Goal: Task Accomplishment & Management: Manage account settings

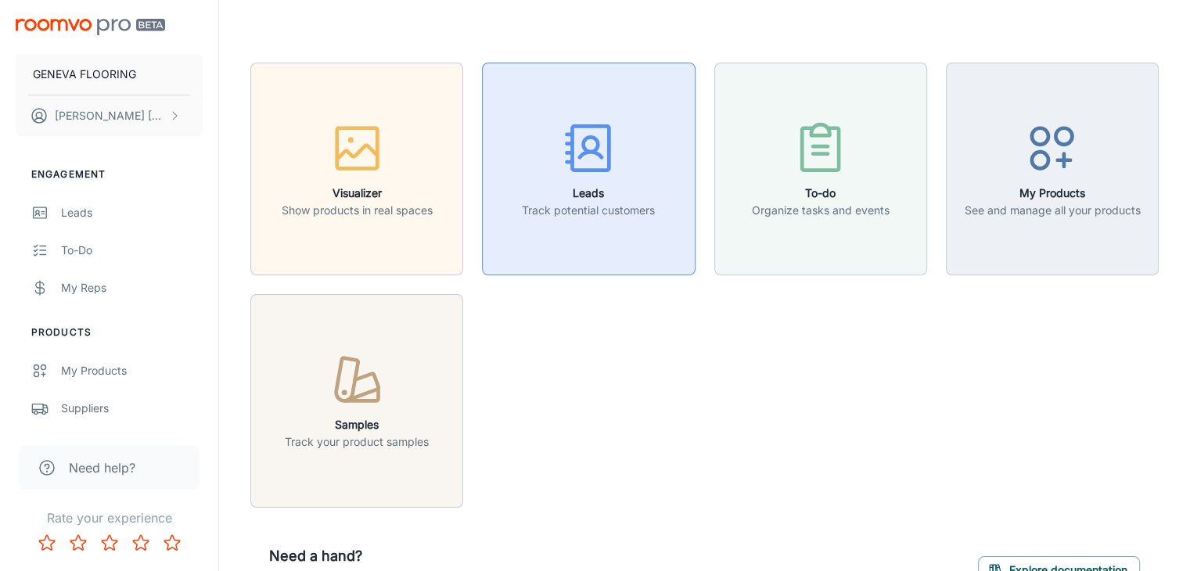
click at [620, 210] on p "Track potential customers" at bounding box center [588, 210] width 133 height 17
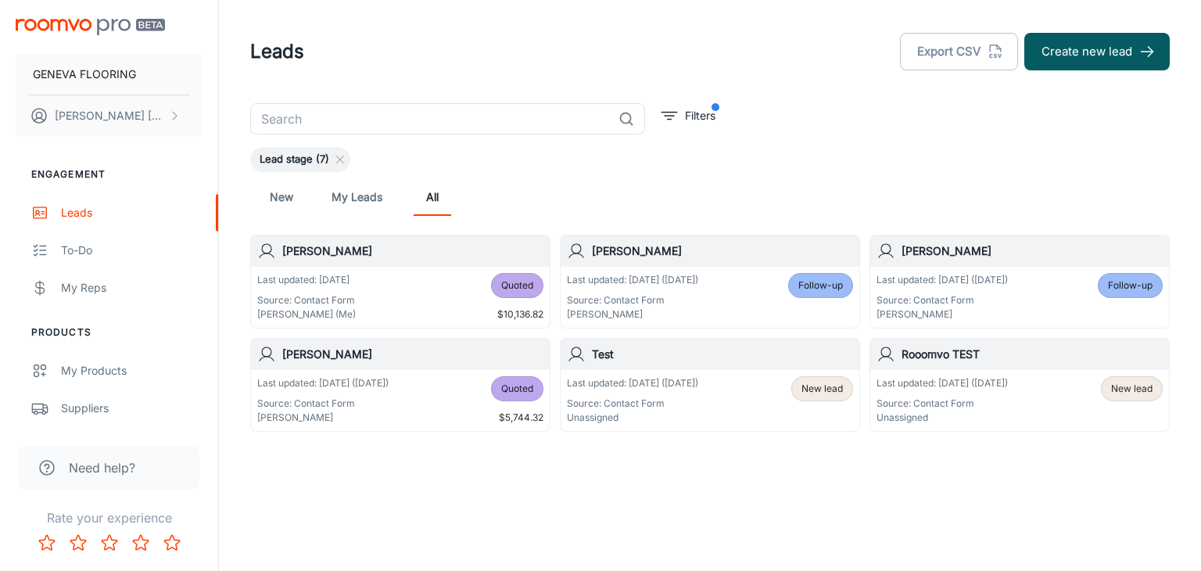
click at [675, 202] on div "New My Leads All" at bounding box center [710, 197] width 895 height 38
click at [297, 160] on span "Lead stage (7)" at bounding box center [294, 160] width 88 height 16
click at [400, 163] on div "Lead stage (7)" at bounding box center [710, 159] width 920 height 25
click at [806, 197] on div "New My Leads All" at bounding box center [710, 197] width 895 height 38
click at [679, 298] on p "Source: Contact Form" at bounding box center [632, 300] width 131 height 14
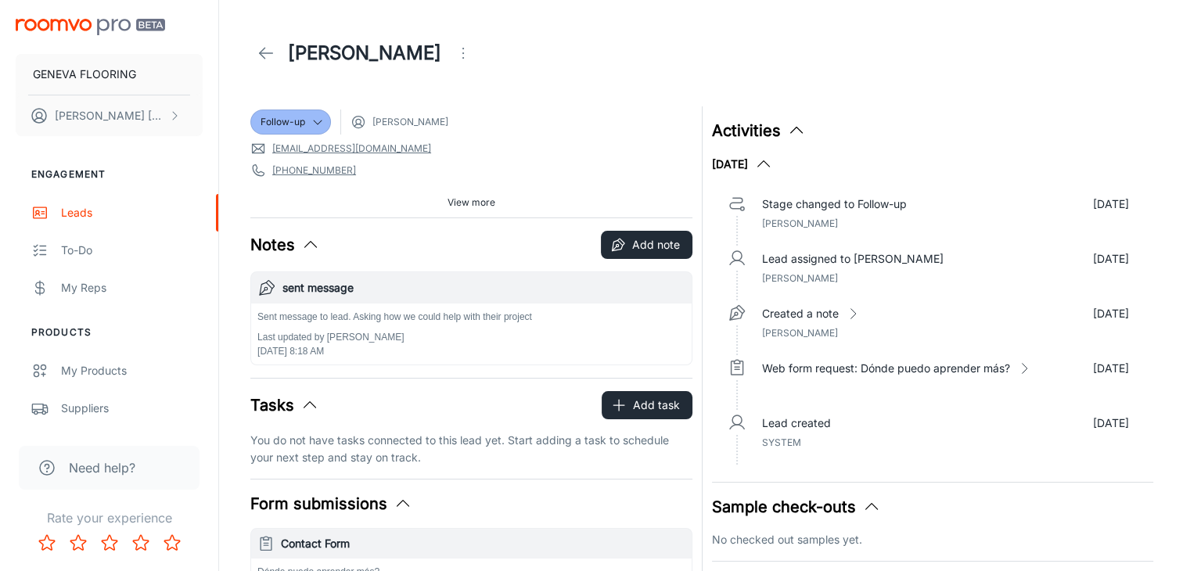
click at [773, 204] on p "Stage changed to Follow-up" at bounding box center [834, 204] width 145 height 17
click at [306, 123] on div "Follow-up" at bounding box center [290, 122] width 60 height 14
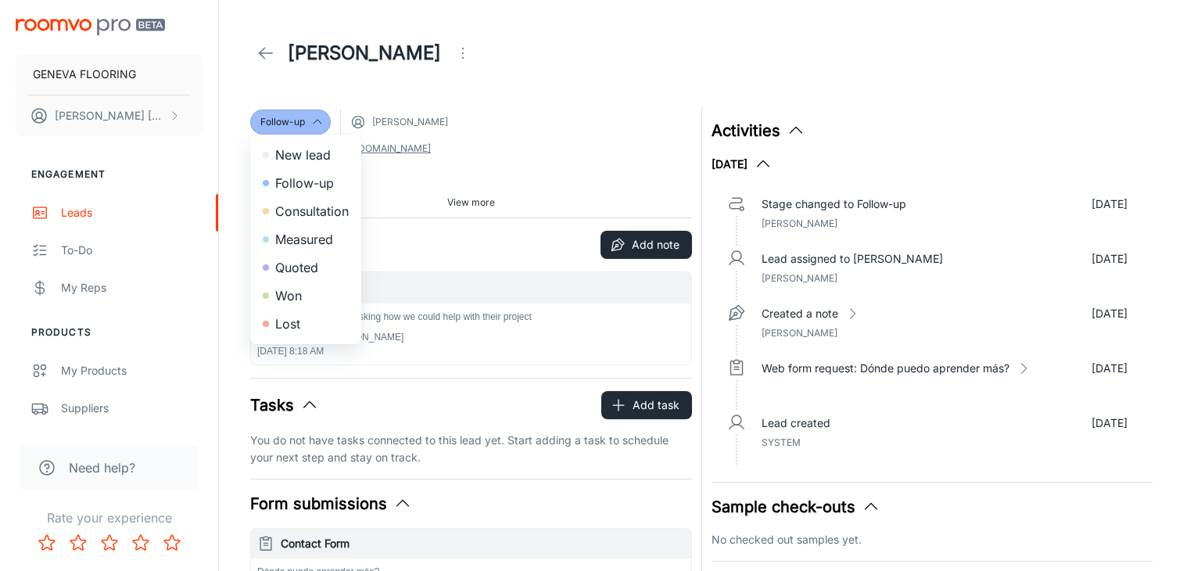
click at [570, 70] on div at bounding box center [600, 285] width 1201 height 571
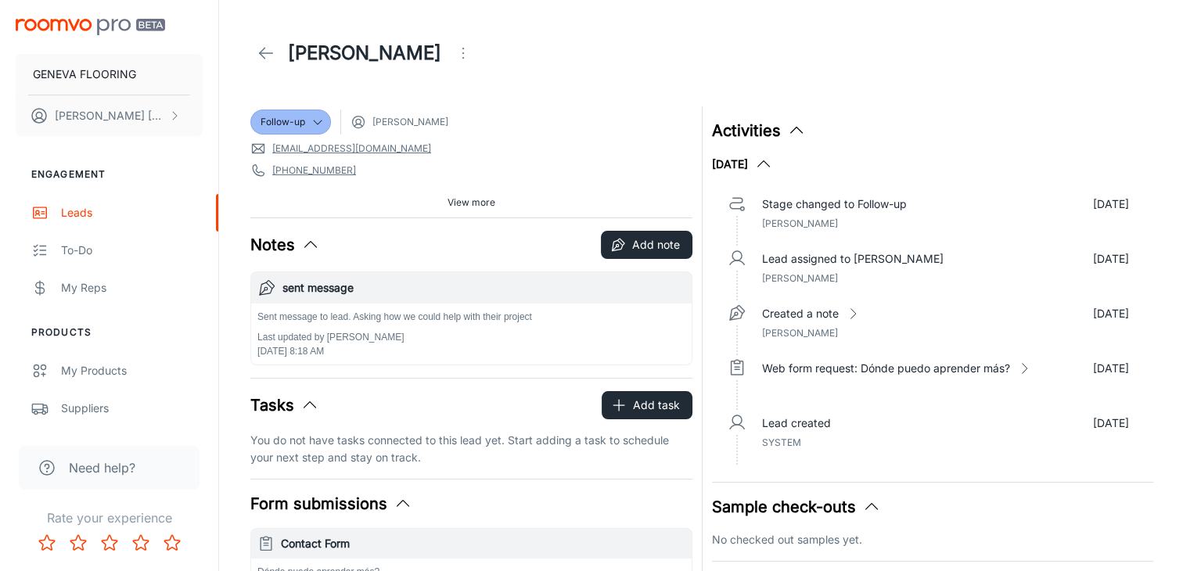
click at [767, 93] on header "[PERSON_NAME]" at bounding box center [705, 53] width 946 height 106
